Goal: Task Accomplishment & Management: Manage account settings

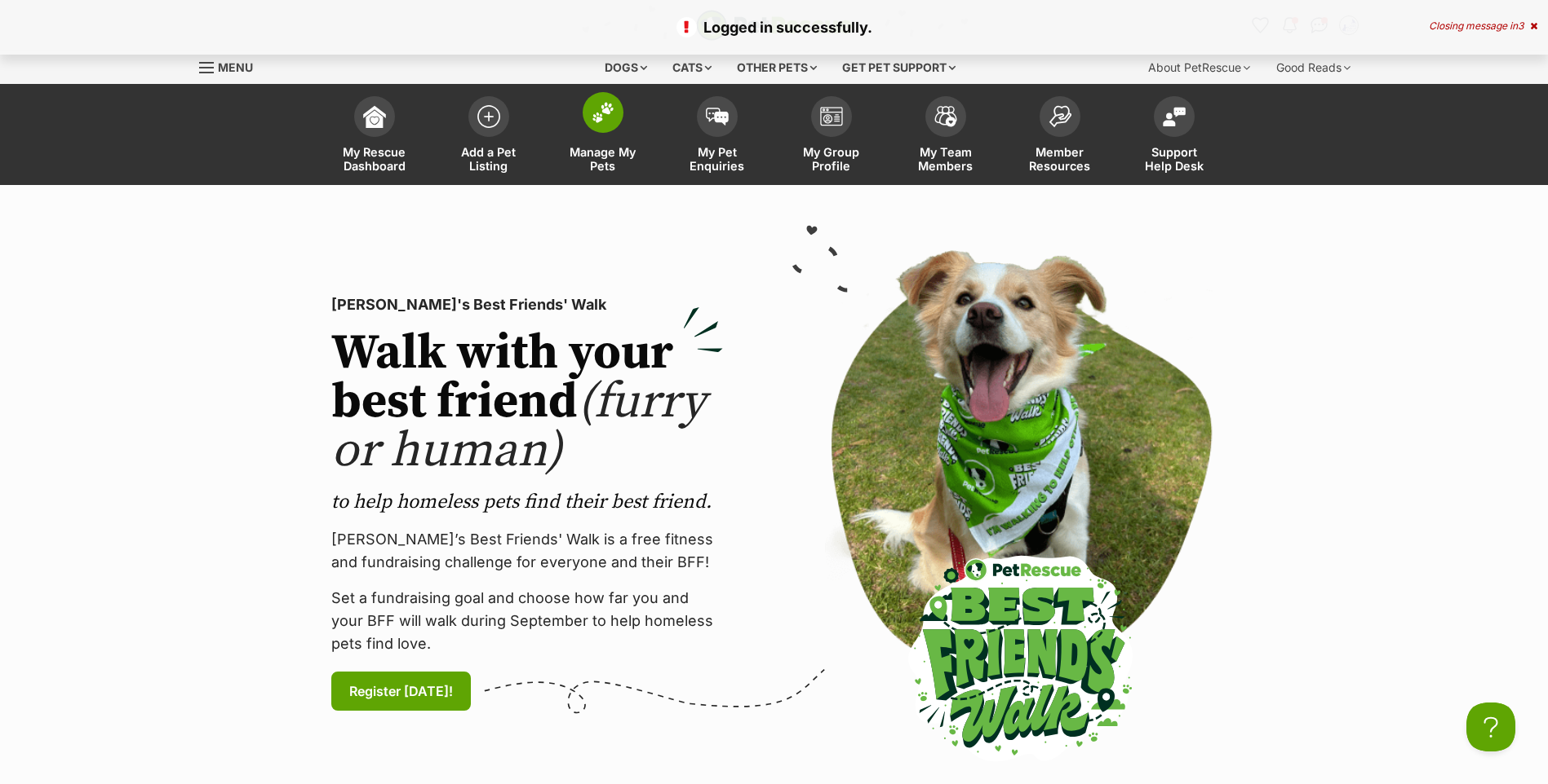
drag, startPoint x: 606, startPoint y: 120, endPoint x: 605, endPoint y: 197, distance: 77.0
click at [606, 119] on img at bounding box center [603, 112] width 23 height 21
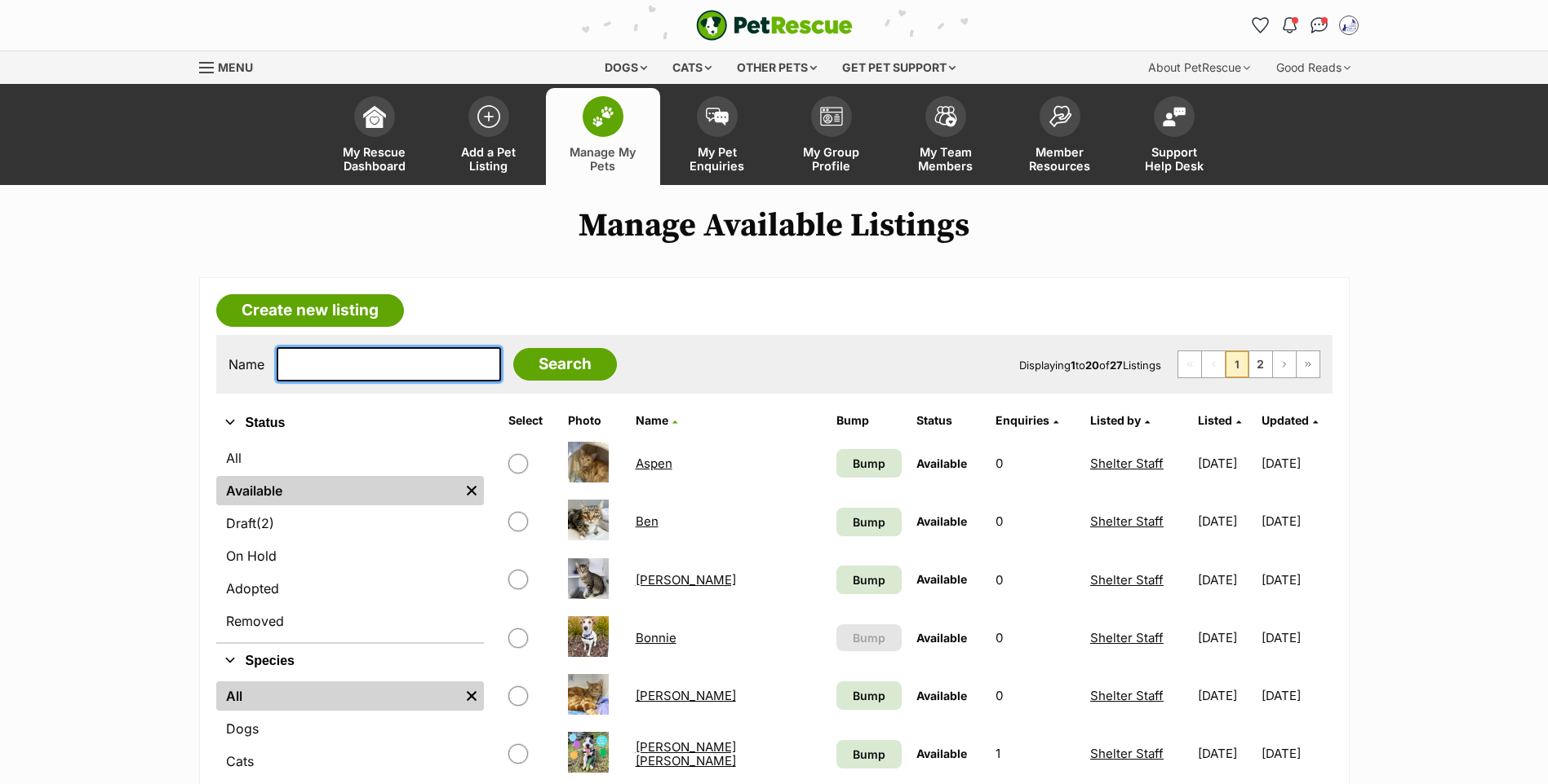
click at [399, 382] on input "text" at bounding box center [389, 364] width 225 height 34
type input "hannagh"
click at [513, 348] on input "Search" at bounding box center [565, 364] width 104 height 32
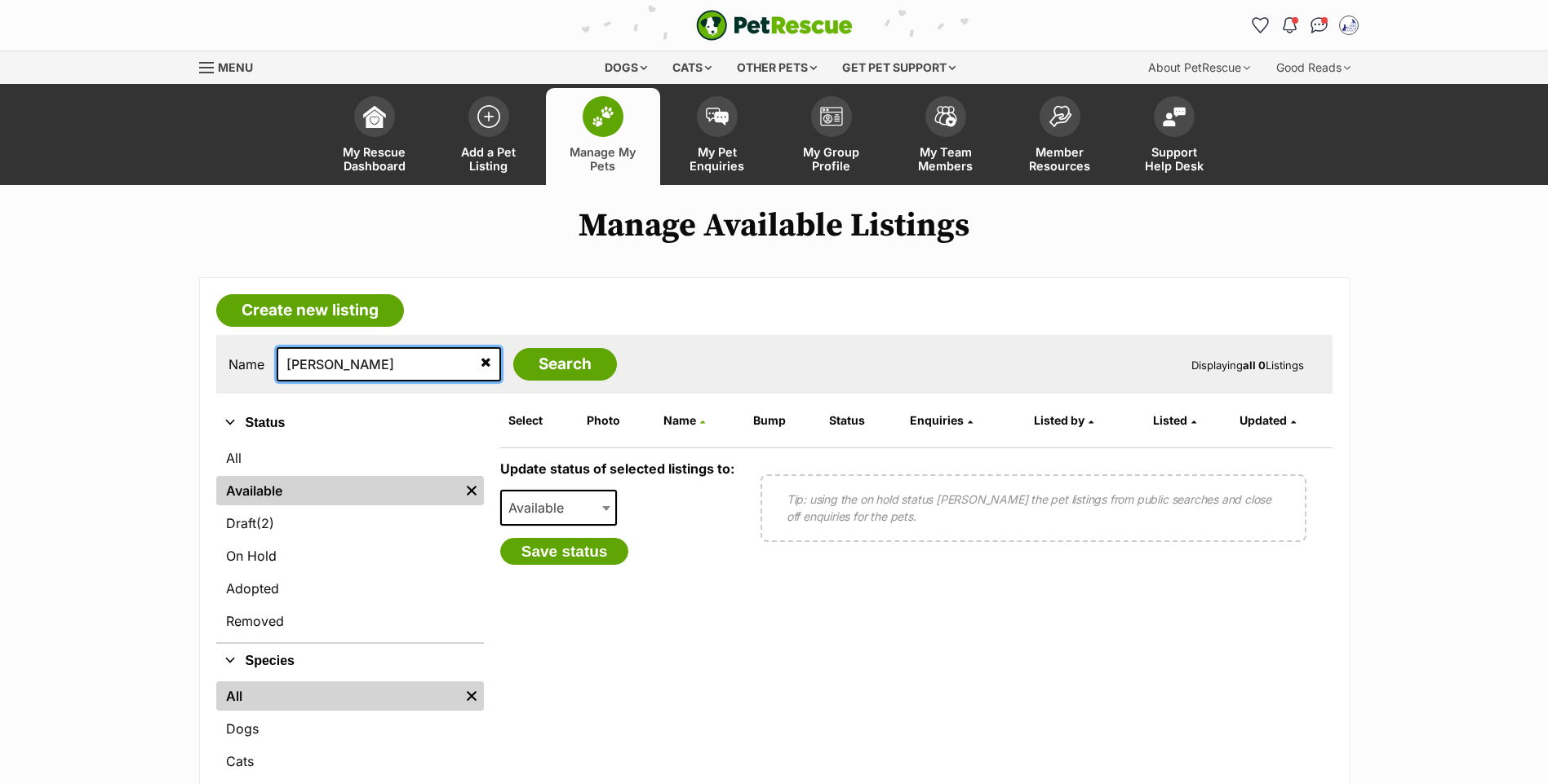
type input "hannah"
click at [513, 348] on input "Search" at bounding box center [565, 364] width 104 height 32
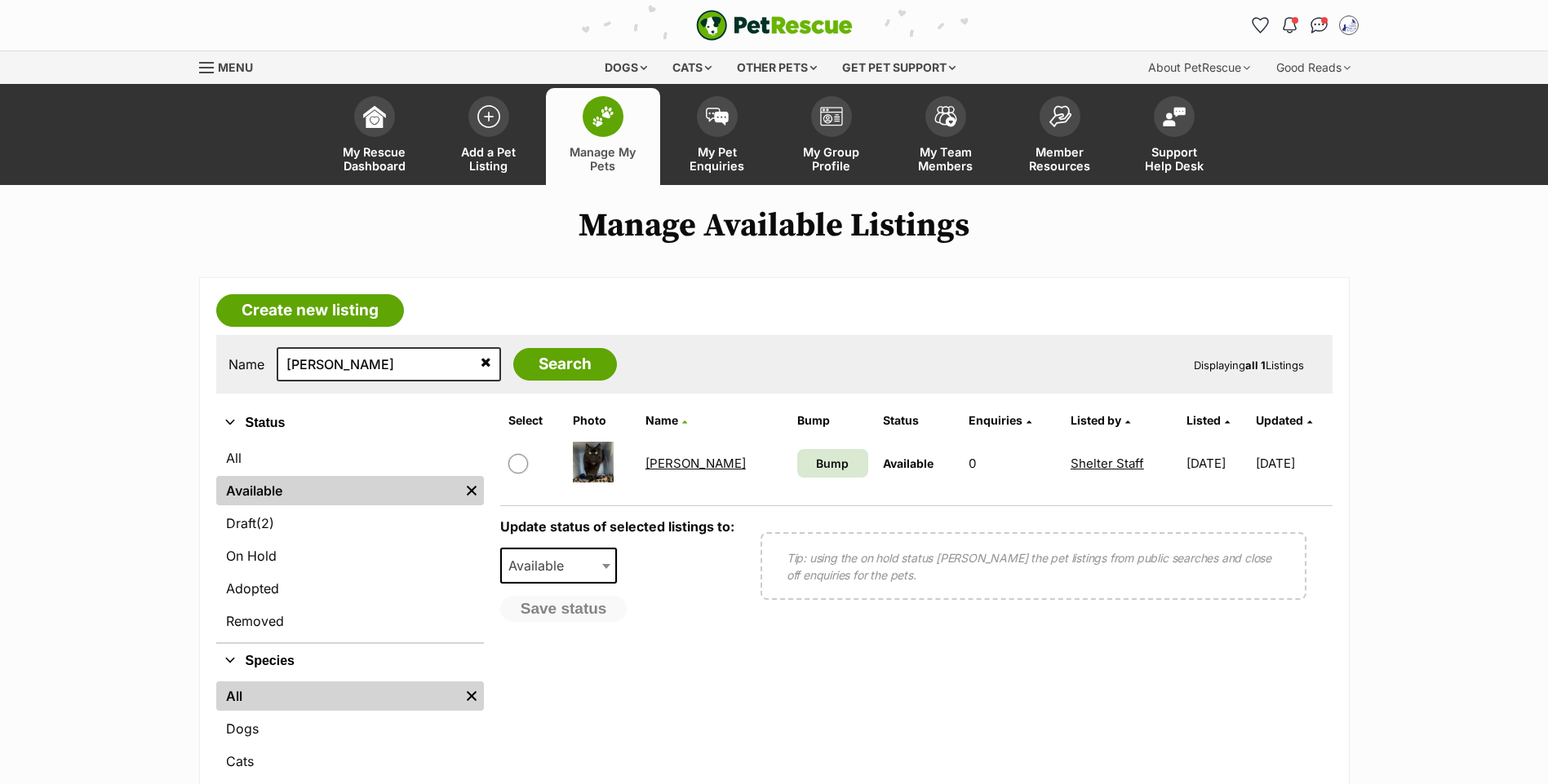
click at [667, 471] on link "[PERSON_NAME]" at bounding box center [695, 463] width 100 height 15
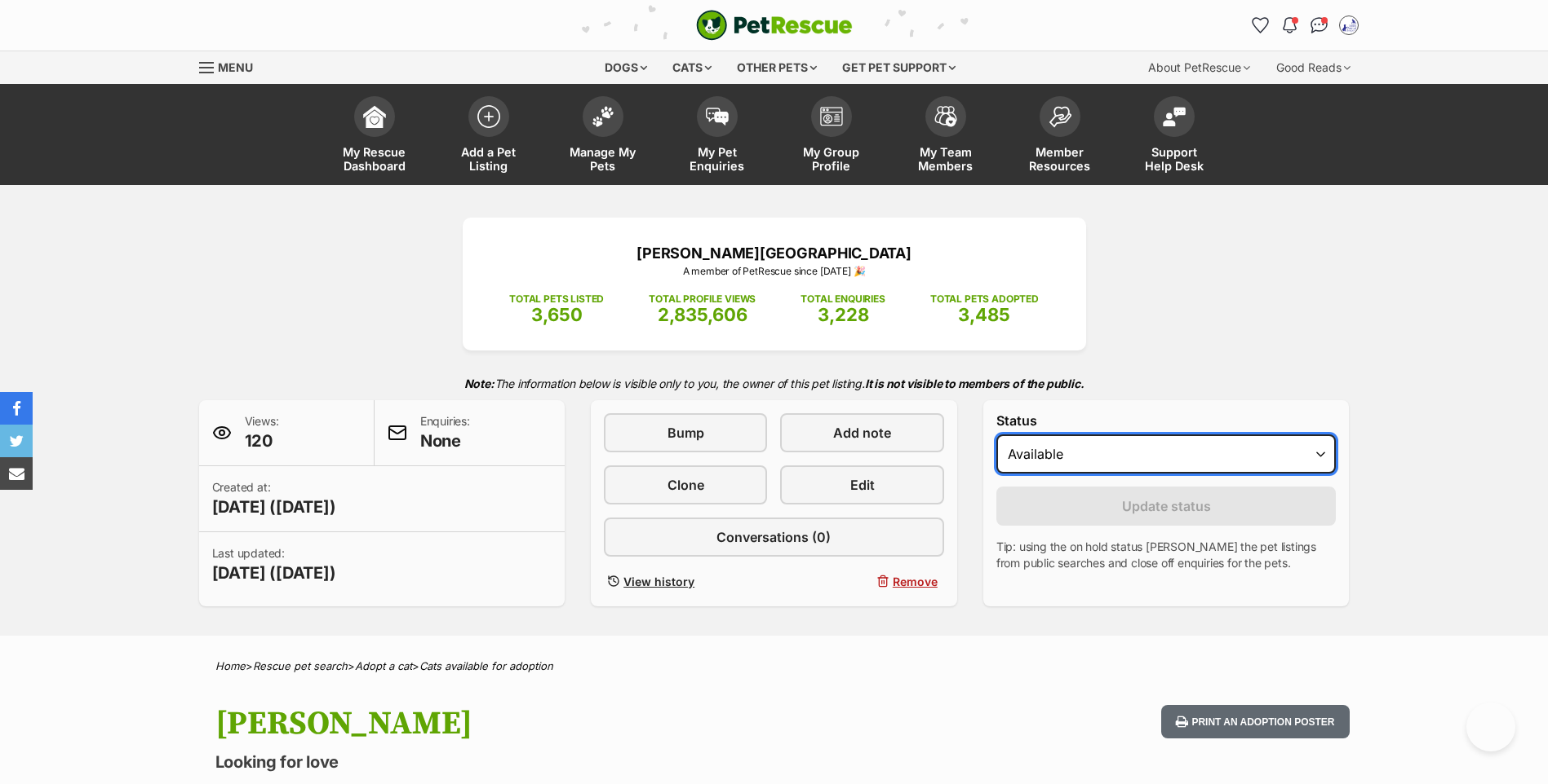
click at [1024, 474] on select "Draft Available On hold Adopted" at bounding box center [1165, 454] width 340 height 39
select select "rehomed"
click at [996, 458] on select "Draft Available On hold Adopted" at bounding box center [1165, 454] width 340 height 39
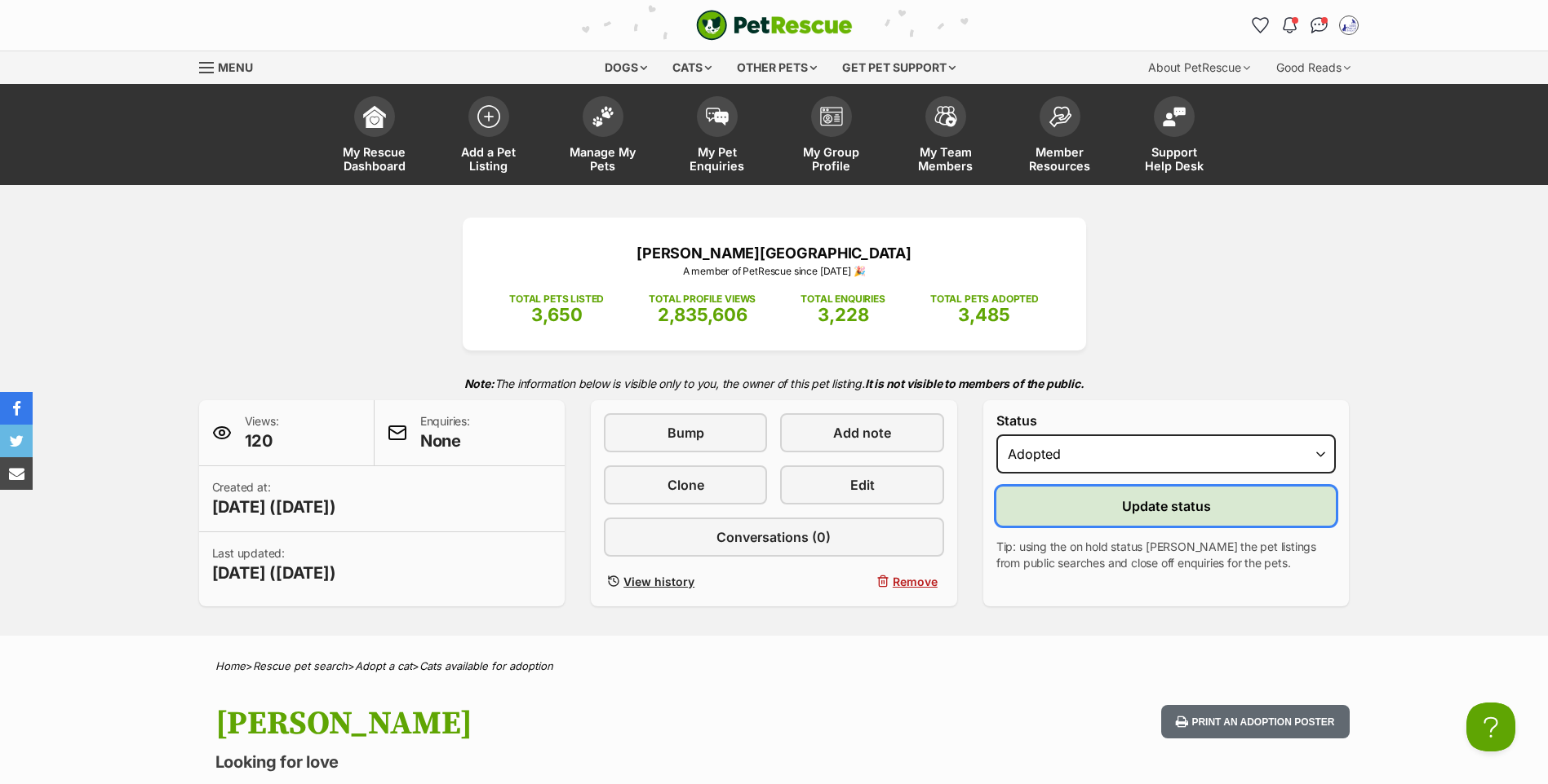
click at [1187, 516] on span "Update status" at bounding box center [1165, 506] width 89 height 20
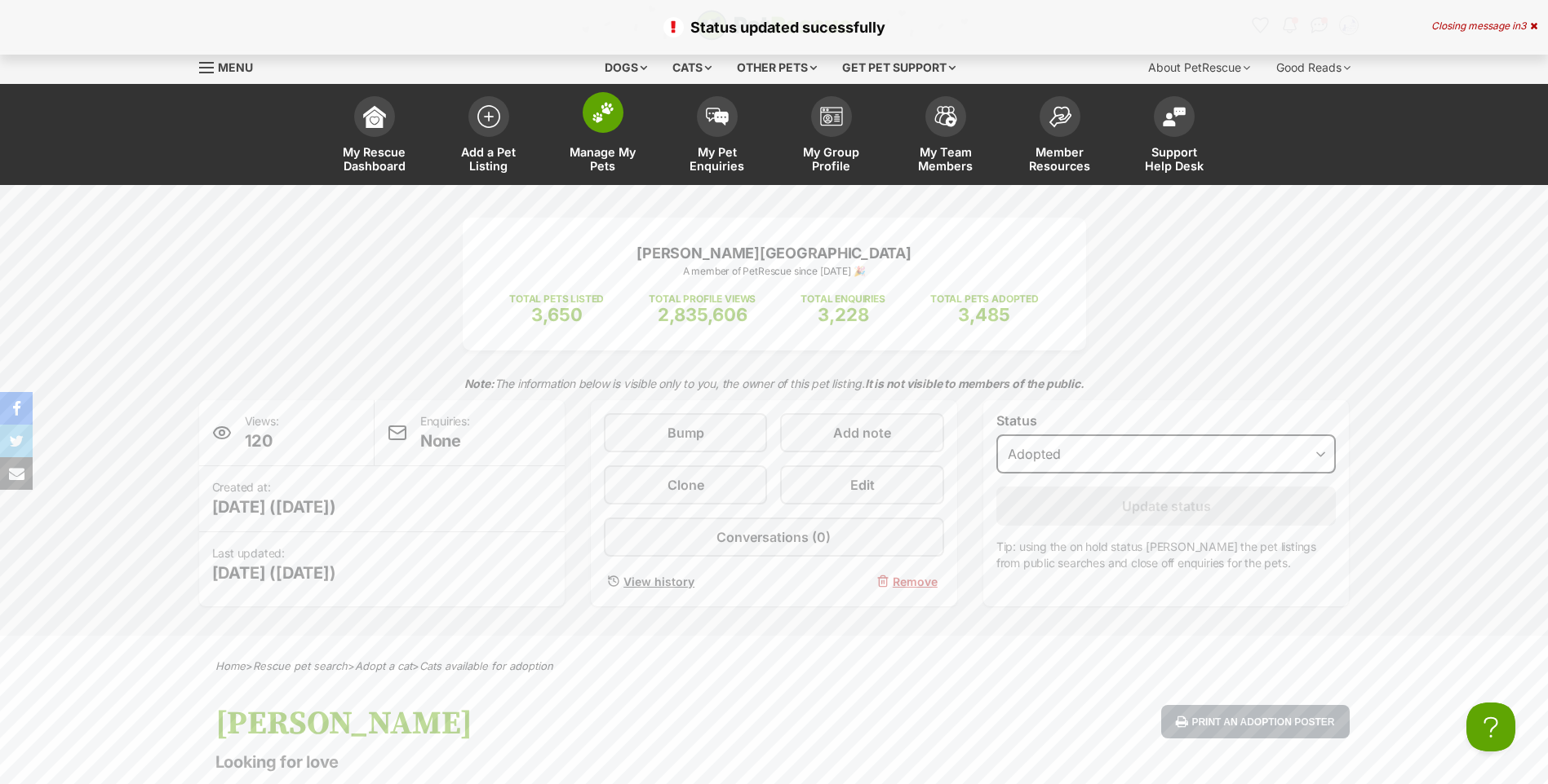
click at [600, 127] on span at bounding box center [603, 112] width 41 height 41
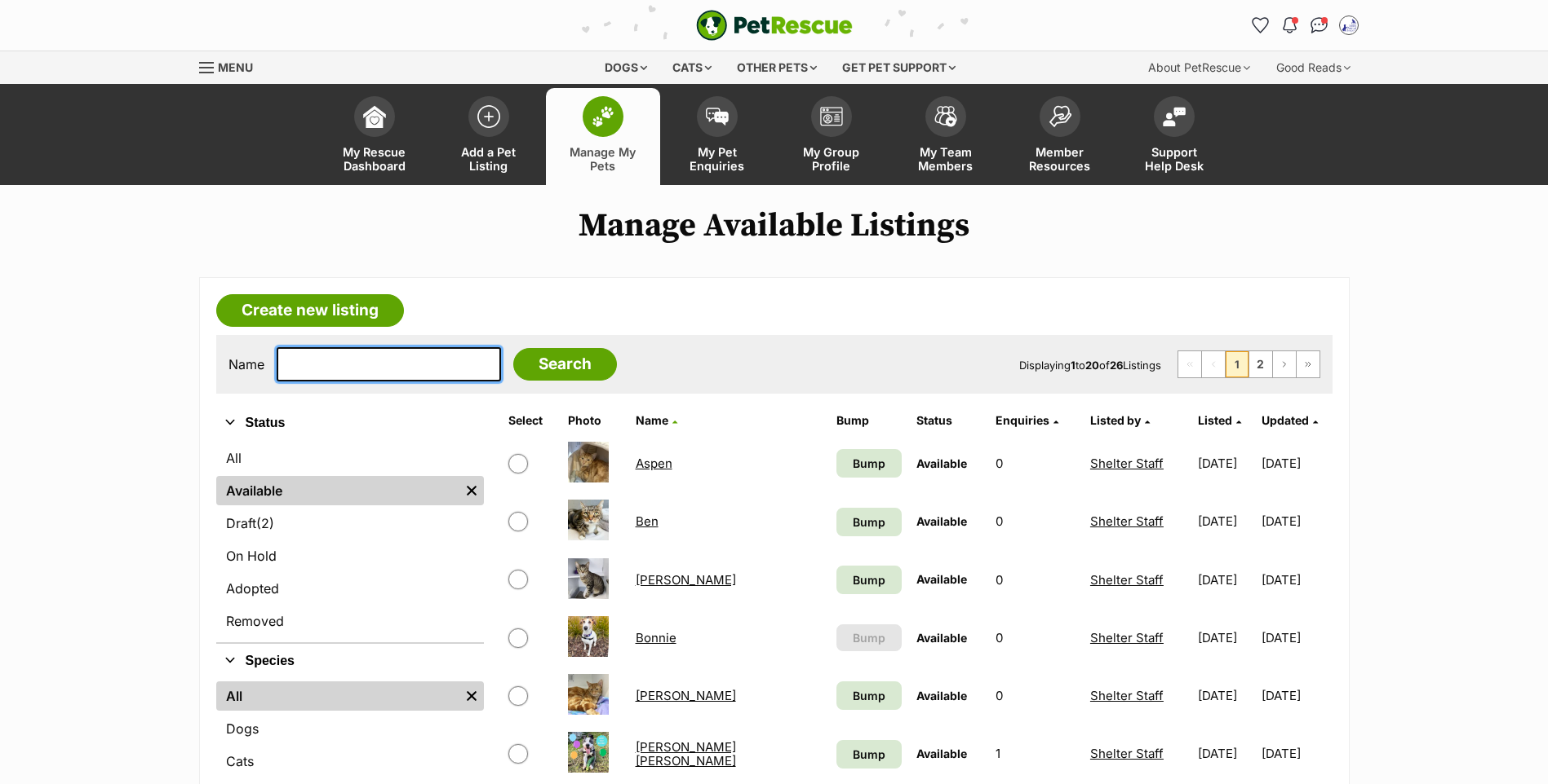
click at [398, 382] on input "text" at bounding box center [389, 364] width 225 height 34
type input "spatula"
click at [513, 348] on input "Search" at bounding box center [565, 364] width 104 height 32
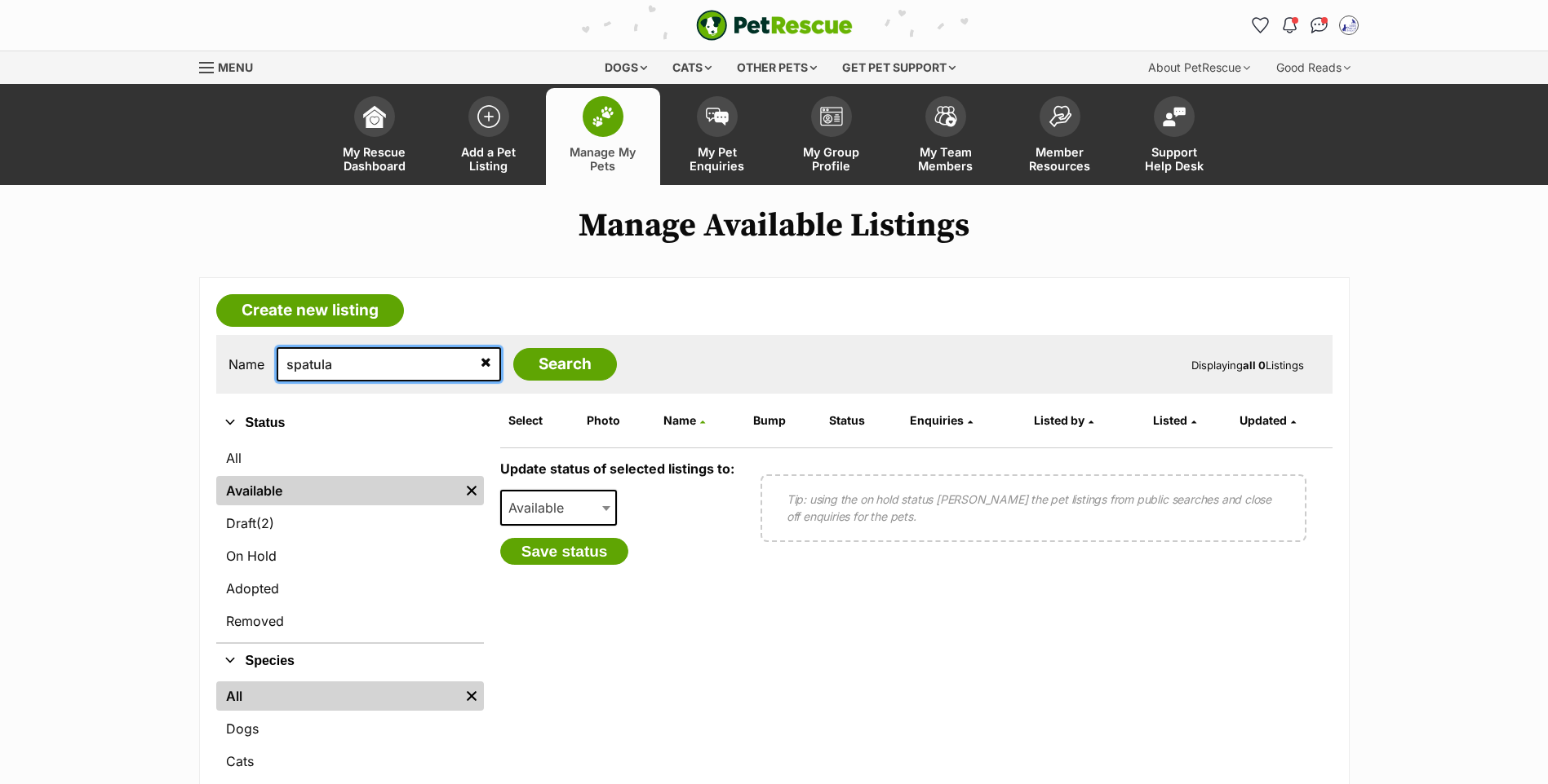
drag, startPoint x: 398, startPoint y: 392, endPoint x: 122, endPoint y: 348, distance: 279.5
click at [122, 348] on main "Manage Available Listings Create new listing Name spatula Search Displaying all…" at bounding box center [774, 547] width 1548 height 679
type input "puddle"
click at [513, 348] on input "Search" at bounding box center [565, 364] width 104 height 32
drag, startPoint x: 389, startPoint y: 390, endPoint x: 49, endPoint y: 334, distance: 344.6
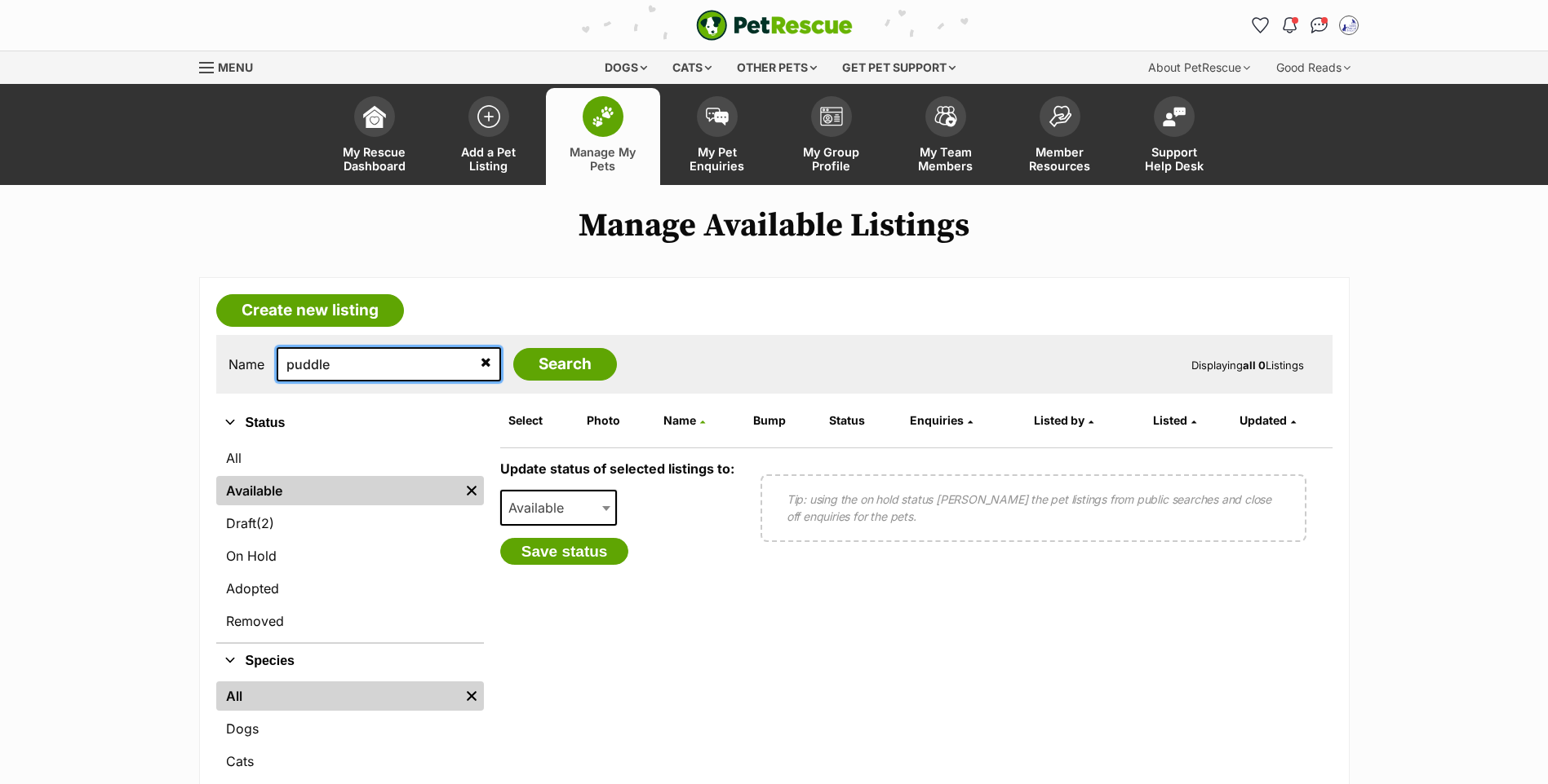
click at [49, 334] on main "Manage Available Listings Create new listing Name puddle Search Displaying all …" at bounding box center [774, 547] width 1548 height 679
type input "[PERSON_NAME]"
click at [513, 348] on input "Search" at bounding box center [565, 364] width 104 height 32
